Goal: Navigation & Orientation: Find specific page/section

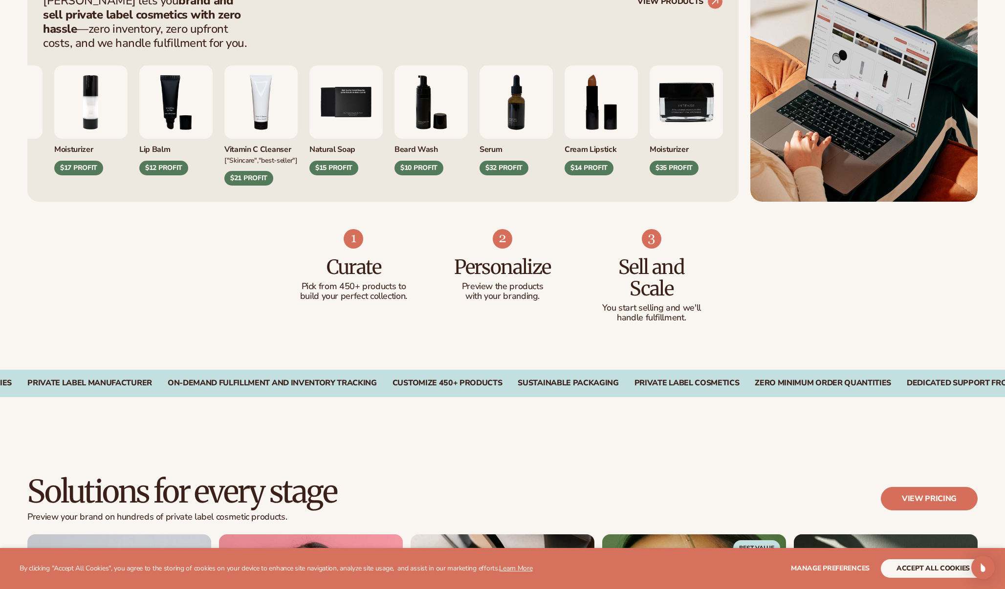
scroll to position [573, 0]
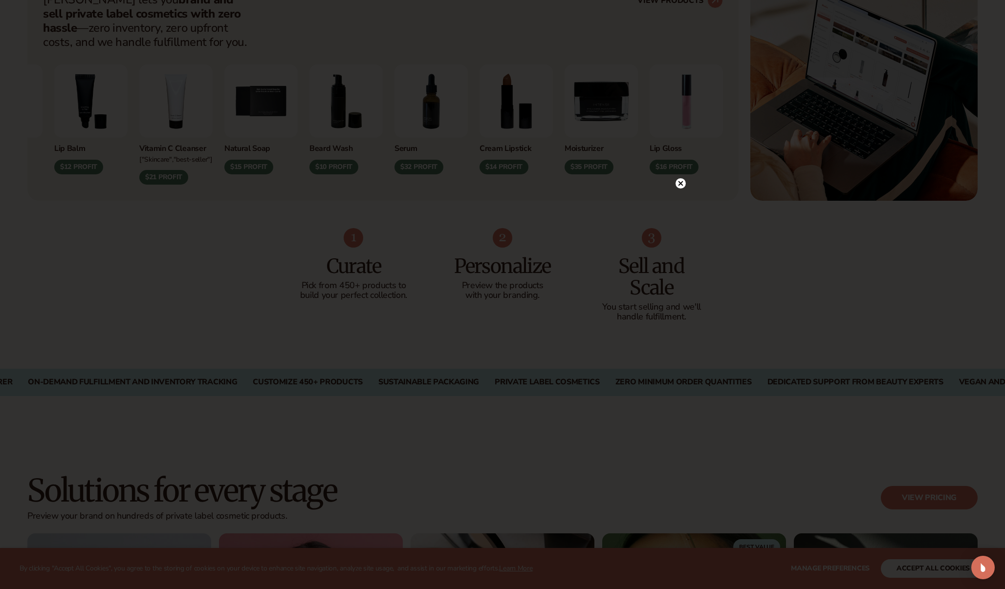
click at [683, 165] on div at bounding box center [502, 294] width 1005 height 589
click at [679, 181] on circle at bounding box center [680, 183] width 10 height 10
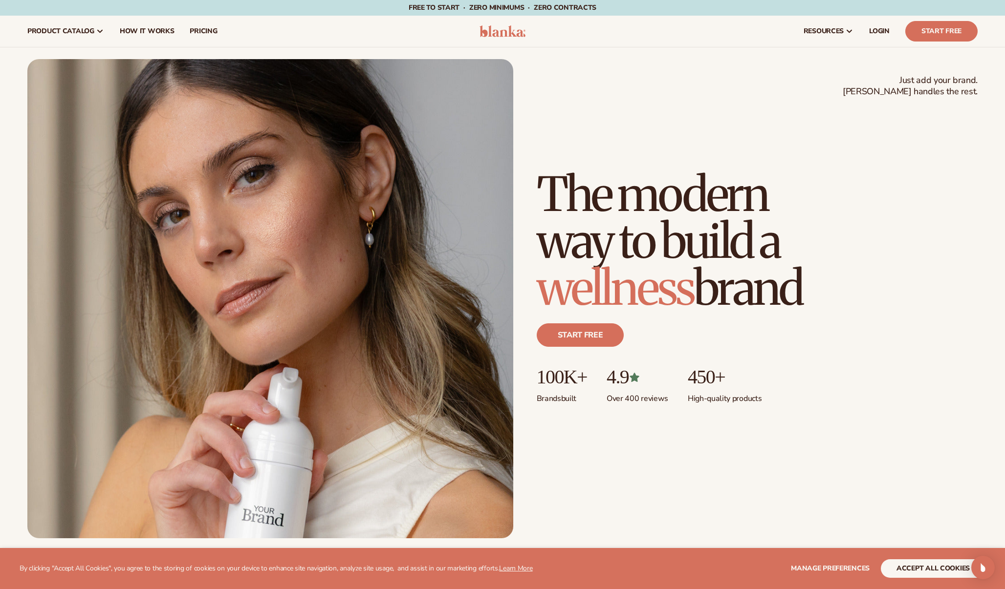
scroll to position [0, 0]
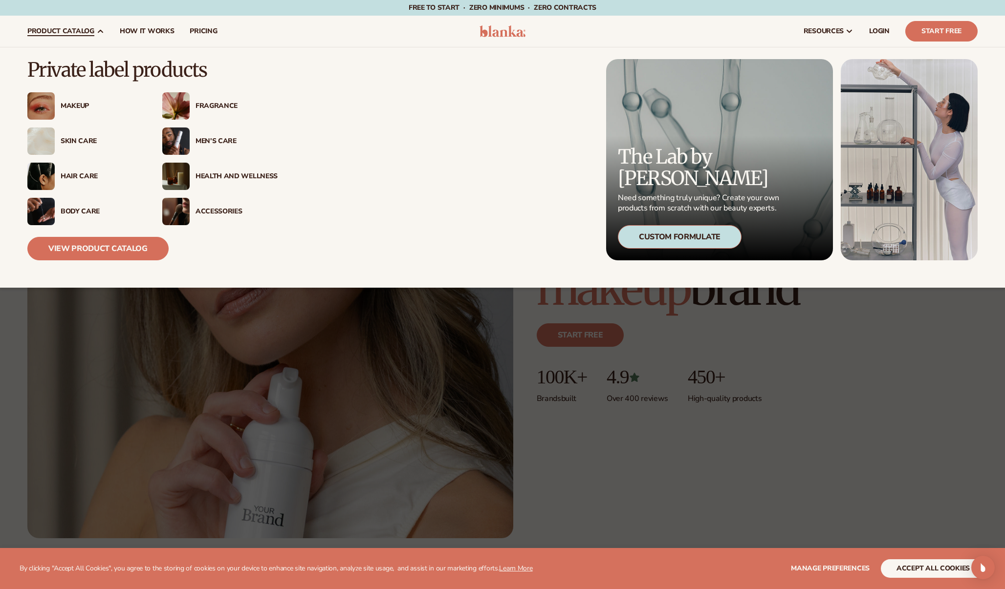
click at [74, 36] on link "product catalog" at bounding box center [66, 31] width 92 height 31
click at [96, 250] on link "View Product Catalog" at bounding box center [97, 248] width 141 height 23
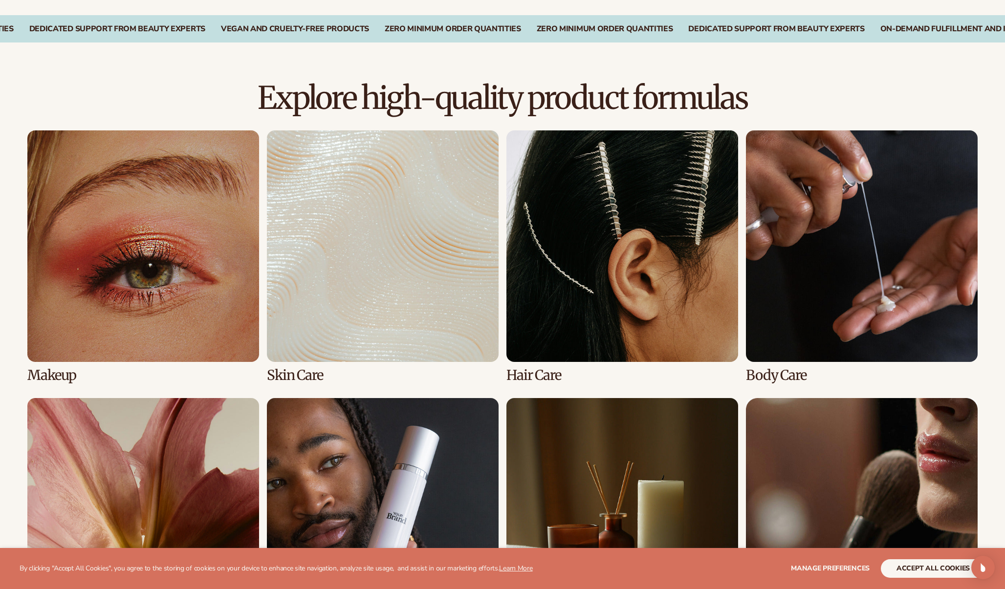
scroll to position [608, 0]
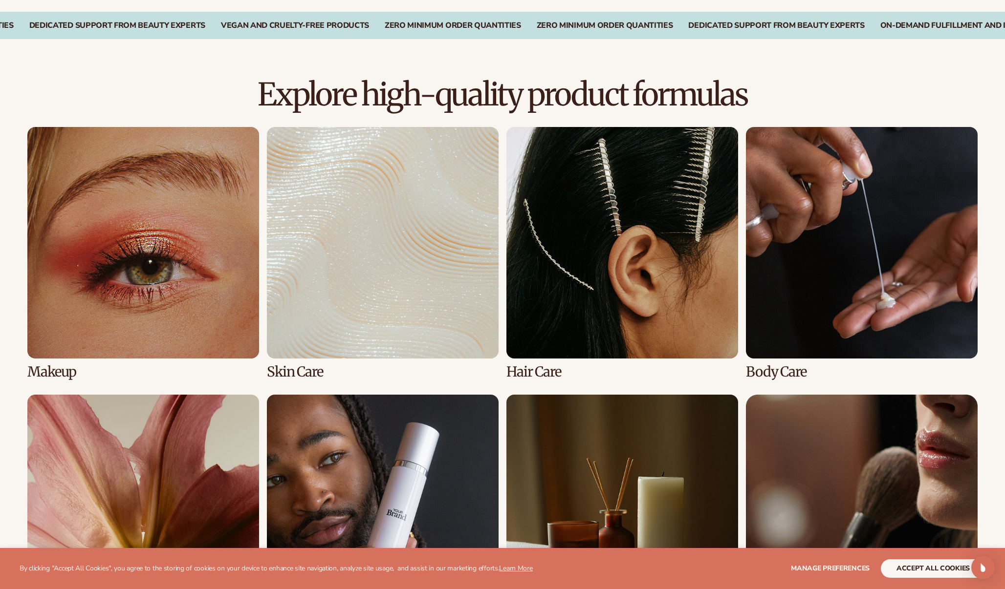
click at [388, 252] on link "2 / 8" at bounding box center [383, 253] width 232 height 253
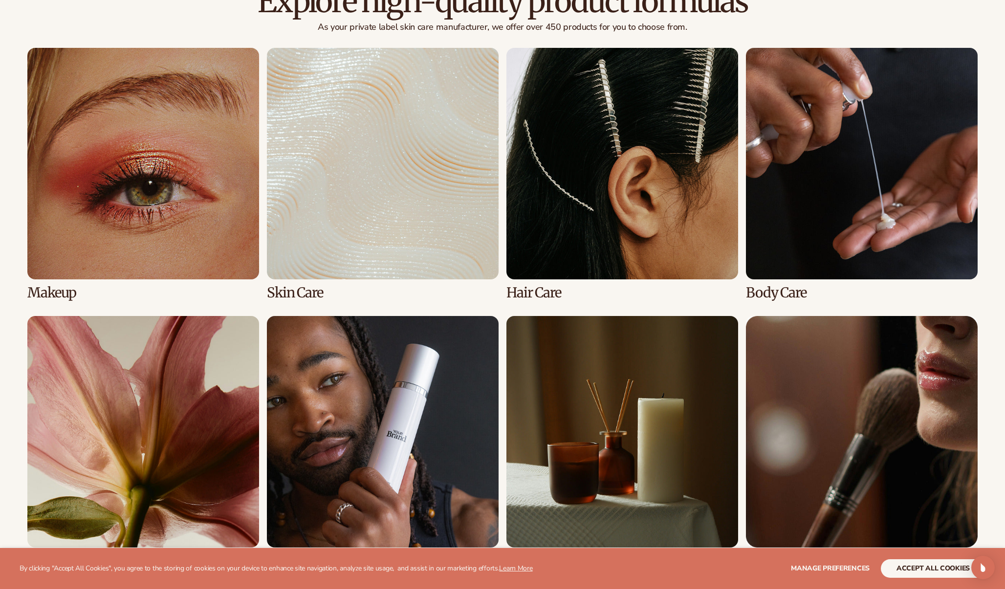
scroll to position [786, 0]
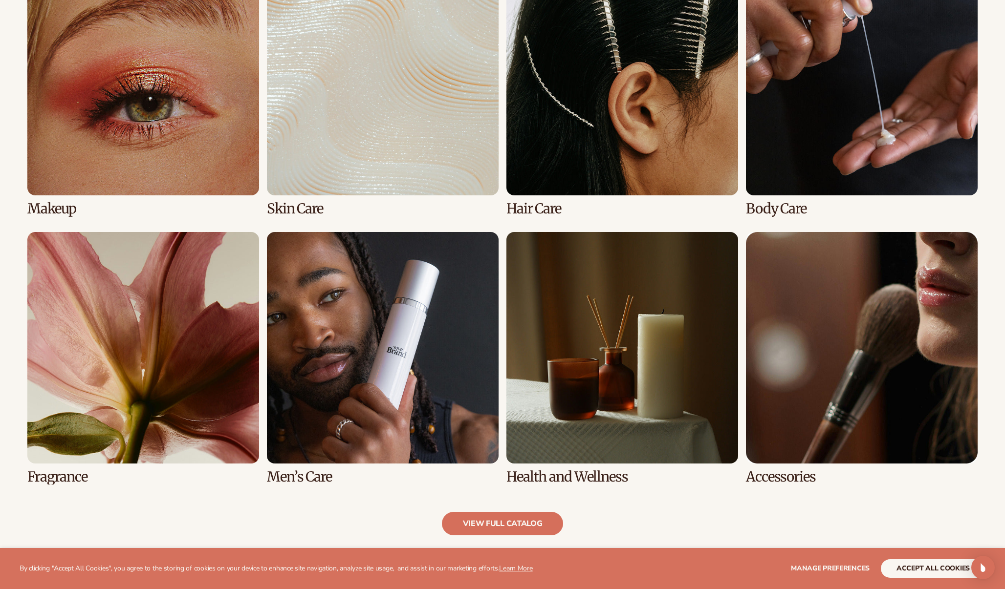
click at [302, 207] on link "2 / 8" at bounding box center [383, 90] width 232 height 253
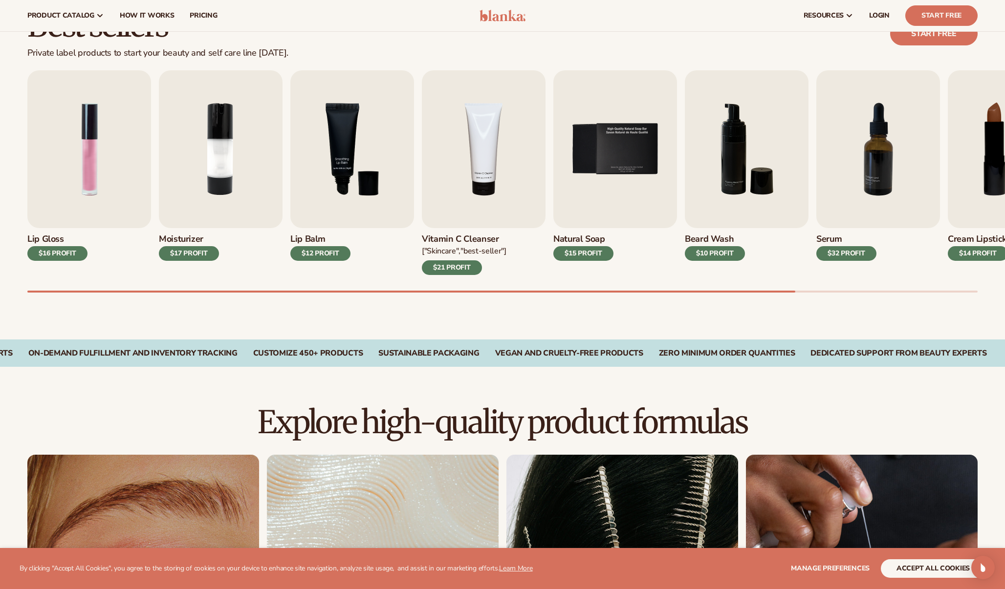
scroll to position [251, 0]
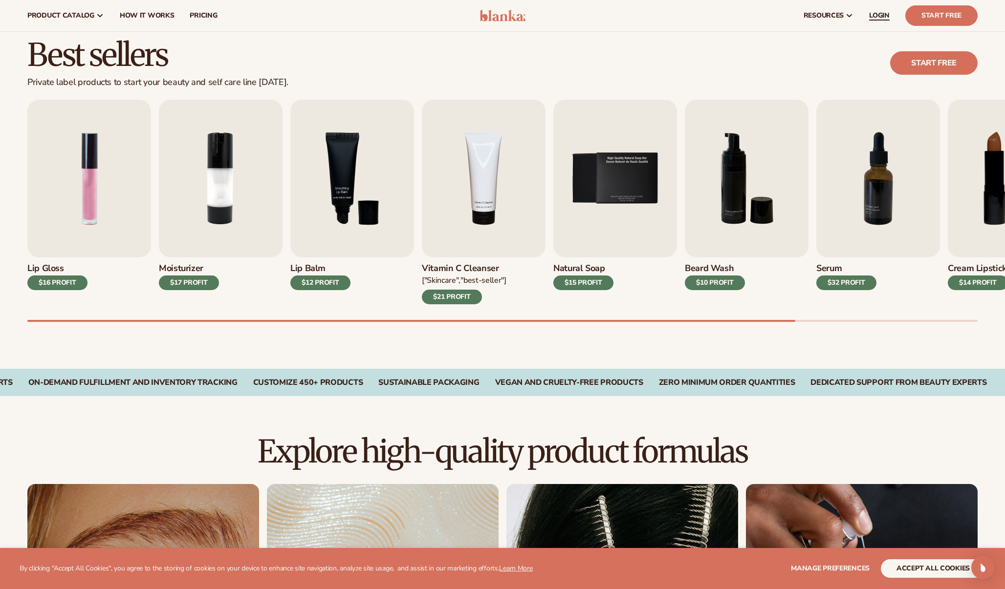
click at [886, 22] on link "LOGIN" at bounding box center [879, 15] width 36 height 31
